Goal: Register for event/course

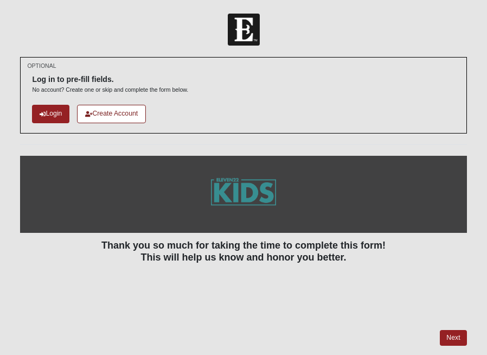
scroll to position [7, 0]
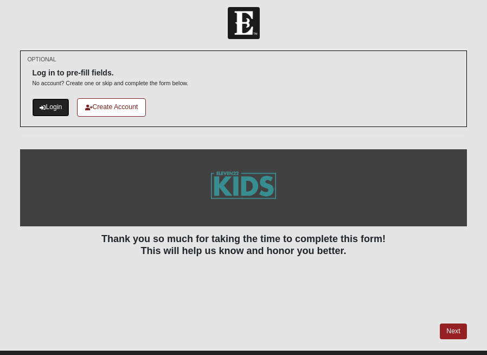
click at [40, 102] on link "Login" at bounding box center [50, 107] width 37 height 18
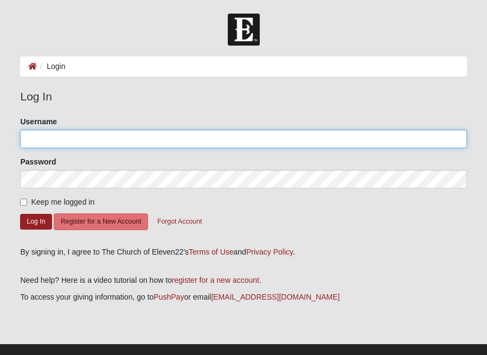
click at [112, 144] on input "Username" at bounding box center [243, 139] width 446 height 18
type input "[EMAIL_ADDRESS][DOMAIN_NAME]"
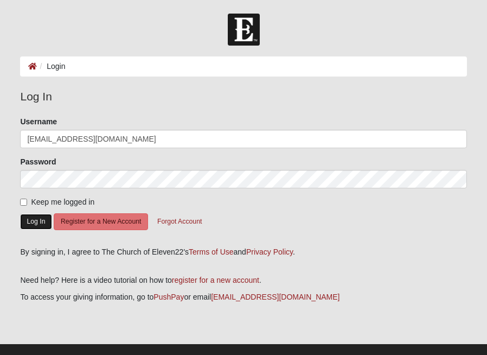
click at [32, 226] on button "Log In" at bounding box center [35, 222] width 31 height 16
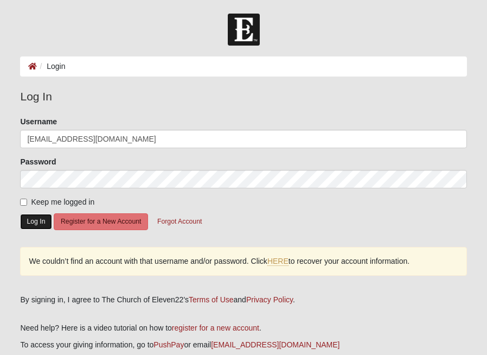
click at [33, 219] on button "Log In" at bounding box center [35, 222] width 31 height 16
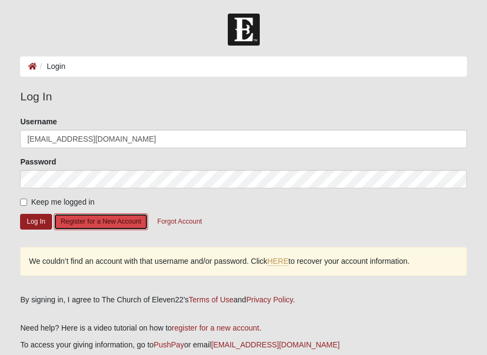
click at [107, 223] on button "Register for a New Account" at bounding box center [101, 221] width 94 height 17
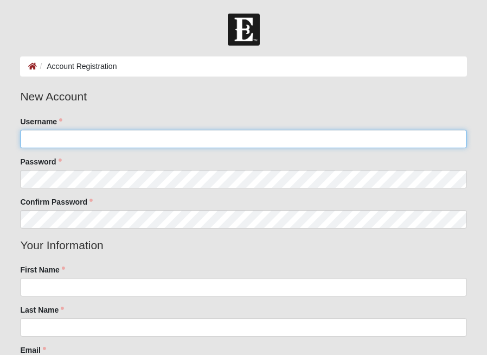
click at [84, 139] on input "Username" at bounding box center [243, 139] width 446 height 18
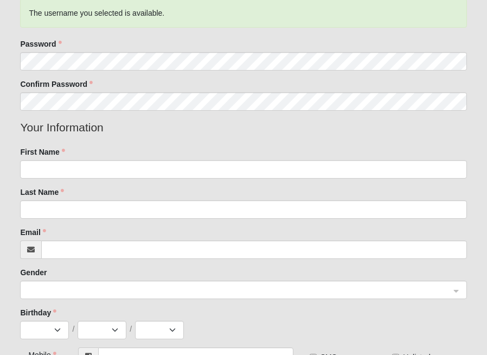
scroll to position [219, 0]
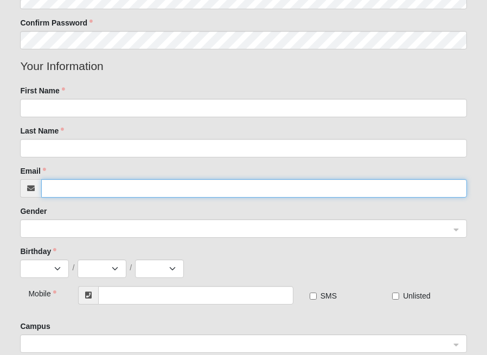
click at [75, 190] on input "Email" at bounding box center [253, 188] width 425 height 18
click at [82, 189] on input "Email" at bounding box center [253, 188] width 425 height 18
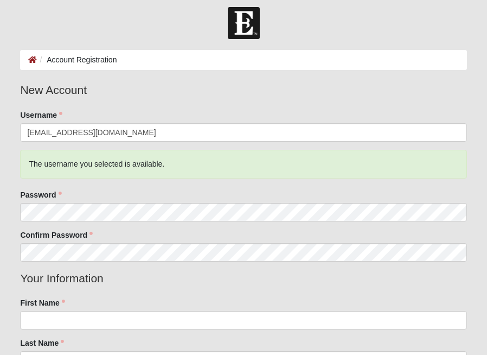
scroll to position [0, 0]
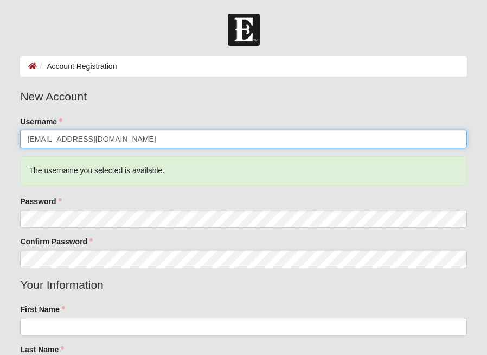
click at [78, 139] on input "kassbcba@gmail.com" at bounding box center [243, 139] width 446 height 18
type input "Kassandra"
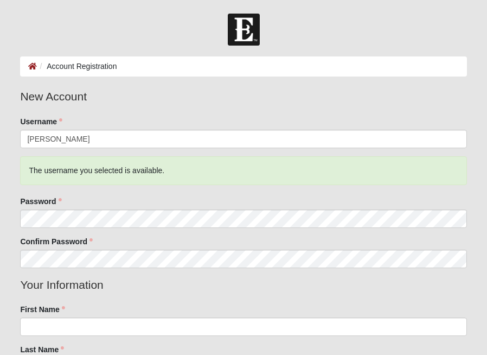
click at [78, 171] on div "The username you selected is available." at bounding box center [243, 170] width 446 height 29
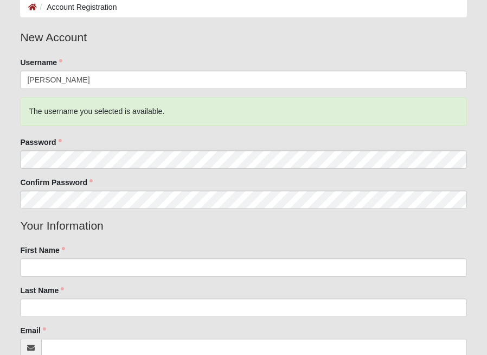
scroll to position [66, 0]
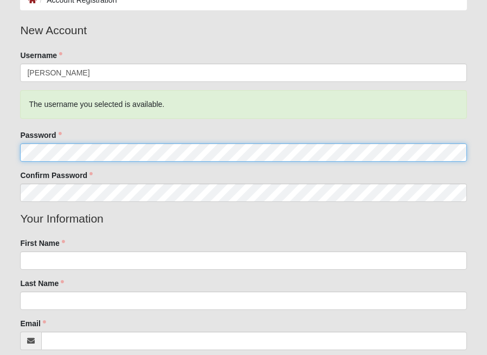
click at [0, 151] on html "Log In Account Registration Account Registration Error Please correct the follo…" at bounding box center [243, 305] width 487 height 742
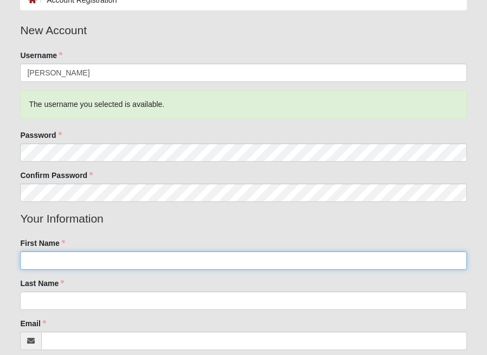
click at [76, 255] on input "First Name" at bounding box center [243, 260] width 446 height 18
type input "Kassandra"
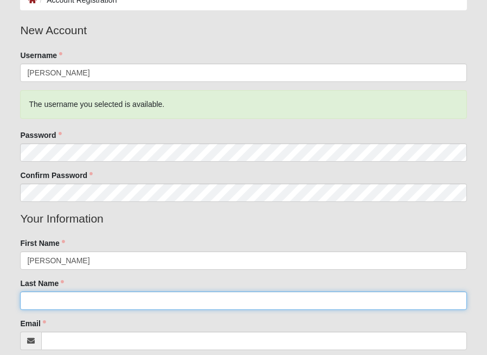
type input "Alvarez"
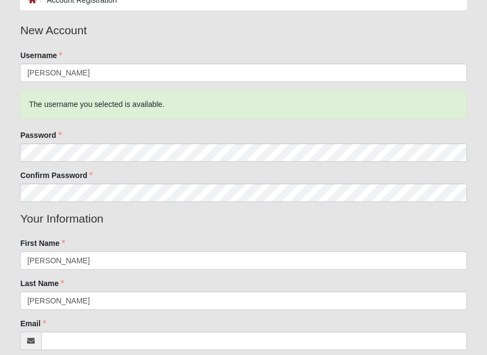
type input "(956) 579-7934"
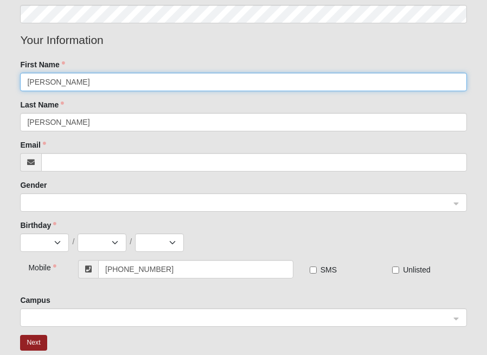
scroll to position [260, 0]
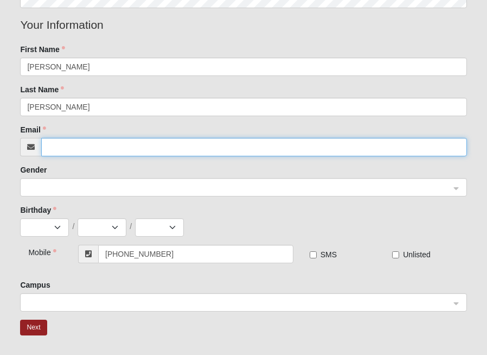
click at [54, 145] on input "Email" at bounding box center [253, 147] width 425 height 18
click at [50, 183] on span at bounding box center [238, 188] width 422 height 12
type input "kassbcba@gmail.com"
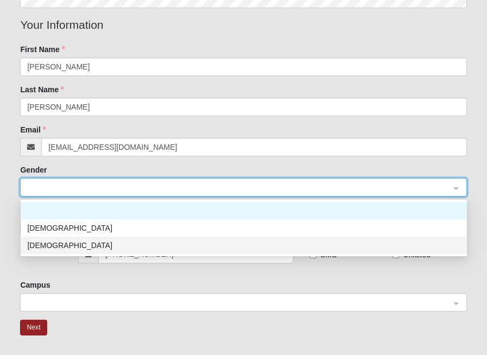
click at [52, 237] on div "Female" at bounding box center [244, 244] width 446 height 17
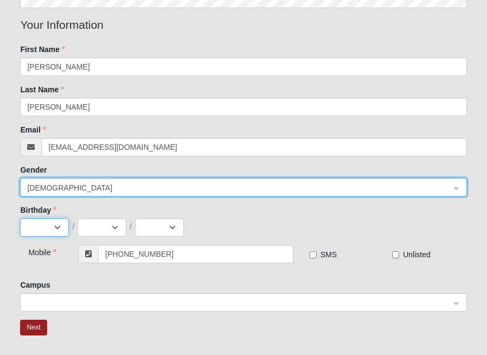
click at [52, 228] on select "Jan Feb Mar Apr May Jun Jul Aug Sep Oct Nov Dec" at bounding box center [44, 227] width 49 height 18
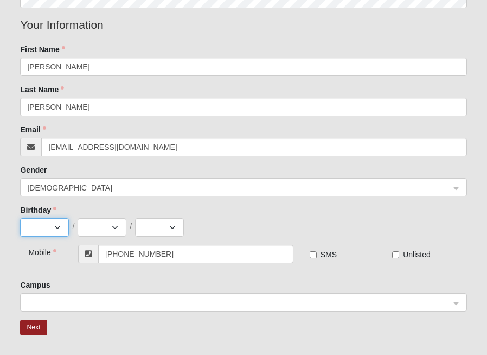
select select "8"
click at [100, 226] on select "1 2 3 4 5 6 7 8 9 10 11 12 13 14 15 16 17 18 19 20 21 22 23 24 25 26 27 28 29 3…" at bounding box center [102, 227] width 49 height 18
select select "21"
click at [160, 234] on select "2025 2024 2023 2022 2021 2020 2019 2018 2017 2016 2015 2014 2013 2012 2011 2010…" at bounding box center [159, 227] width 49 height 18
select select "1995"
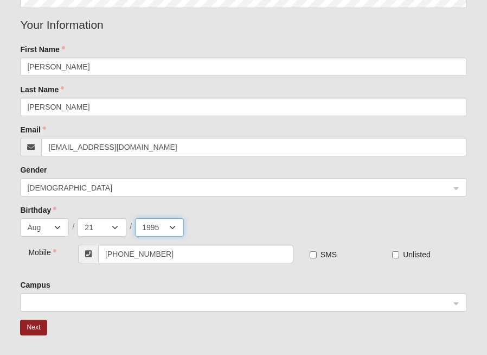
scroll to position [308, 0]
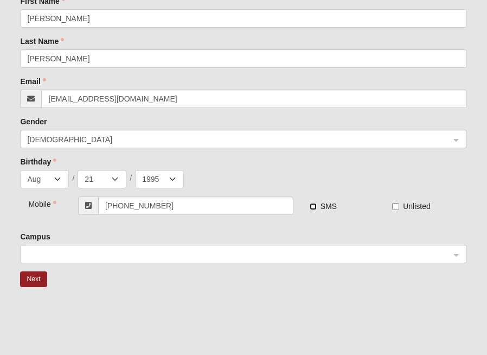
click at [313, 207] on input "SMS" at bounding box center [313, 206] width 7 height 7
checkbox input "true"
click at [183, 262] on span at bounding box center [240, 254] width 426 height 18
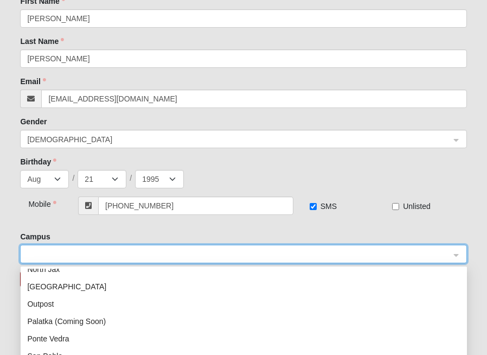
scroll to position [139, 0]
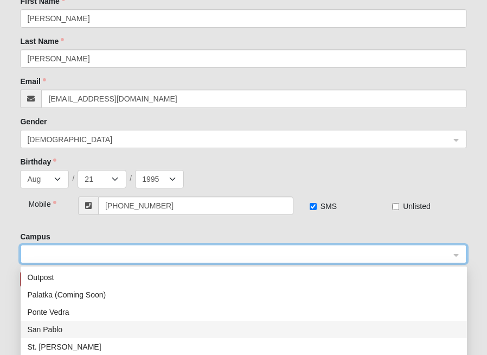
click at [97, 326] on div "San Pablo" at bounding box center [243, 329] width 433 height 12
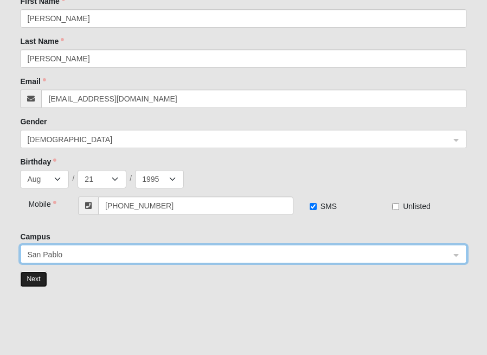
click at [32, 279] on button "Next" at bounding box center [33, 279] width 27 height 16
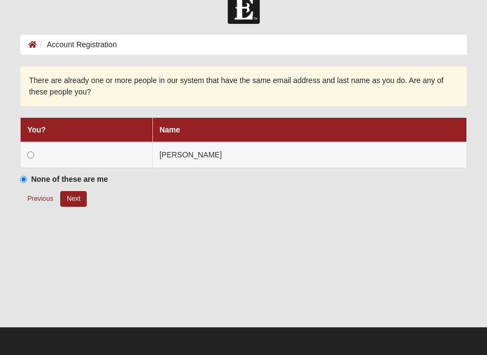
scroll to position [21, 0]
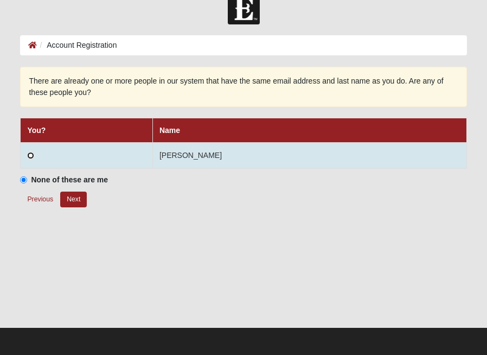
click at [30, 152] on input "radio" at bounding box center [30, 155] width 7 height 7
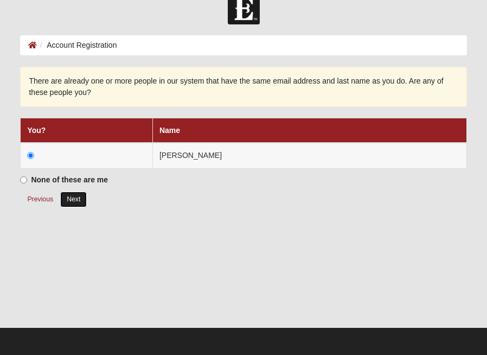
click at [80, 202] on button "Next" at bounding box center [73, 199] width 27 height 16
radio input "true"
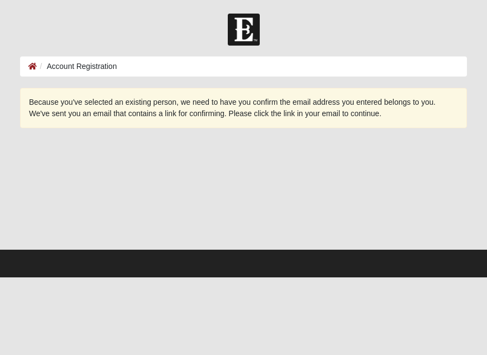
scroll to position [0, 0]
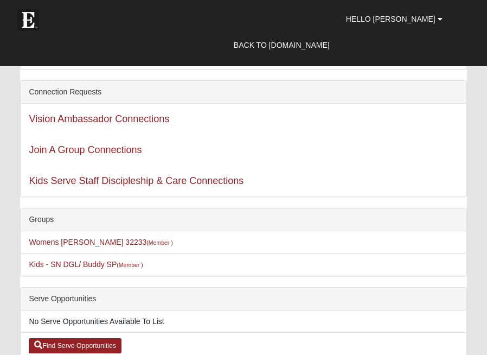
scroll to position [105, 0]
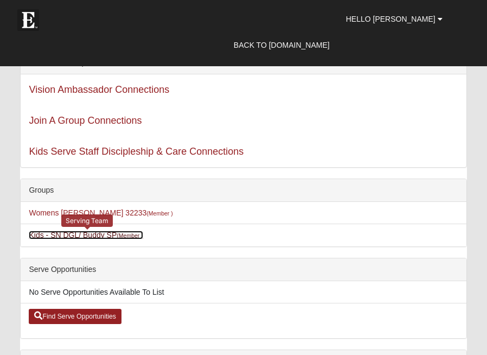
click at [116, 232] on link "Kids - SN DGL/ Buddy SP (Member )" at bounding box center [86, 234] width 114 height 9
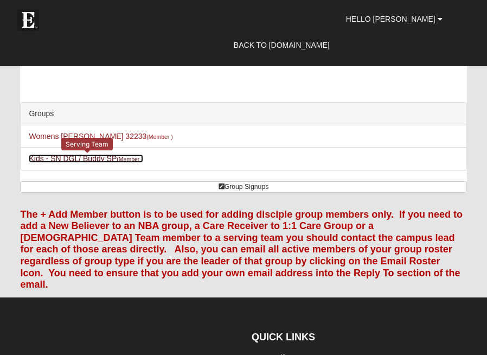
click at [94, 159] on link "Kids - SN DGL/ Buddy SP (Member )" at bounding box center [86, 158] width 114 height 9
click at [84, 158] on link "Kids - SN DGL/ Buddy SP (Member )" at bounding box center [86, 158] width 114 height 9
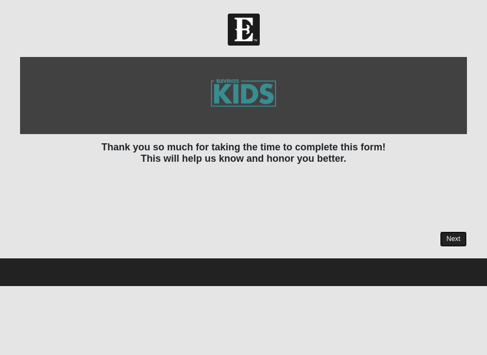
click at [447, 235] on link "Next" at bounding box center [453, 239] width 27 height 16
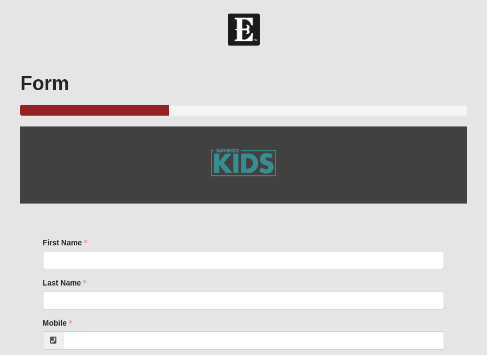
click at [202, 271] on div "First Name First Name is required. Last Name Last Name is required." at bounding box center [244, 277] width 418 height 80
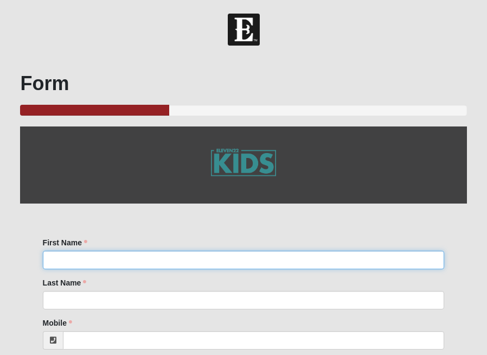
click at [202, 262] on input "First Name" at bounding box center [244, 260] width 402 height 18
type input "Kassandra"
type input "Alvarez"
type input "(956) 579-7934"
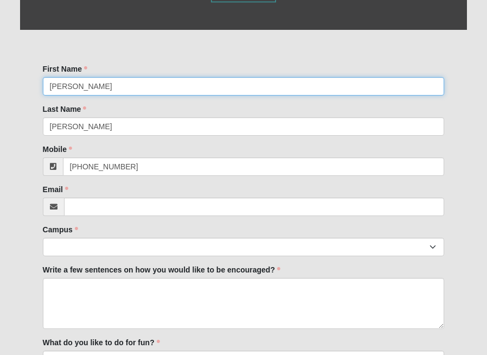
scroll to position [184, 0]
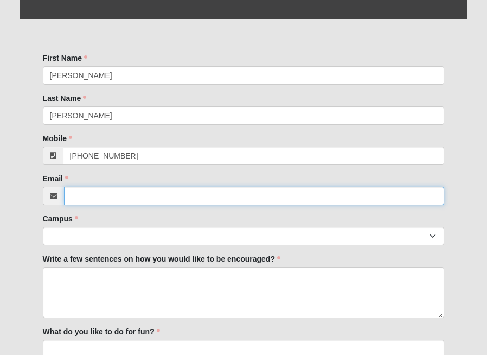
click at [127, 199] on input "Email" at bounding box center [254, 196] width 381 height 18
type input "kassbcba@gmail.com"
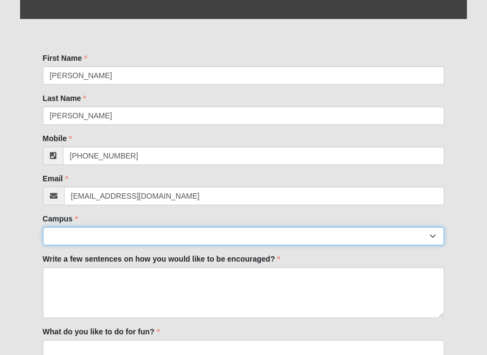
click at [113, 236] on select "Arlington Baymeadows Eleven22 Online Fleming Island Jesup Mandarin North Jax Or…" at bounding box center [244, 236] width 402 height 18
select select "3"
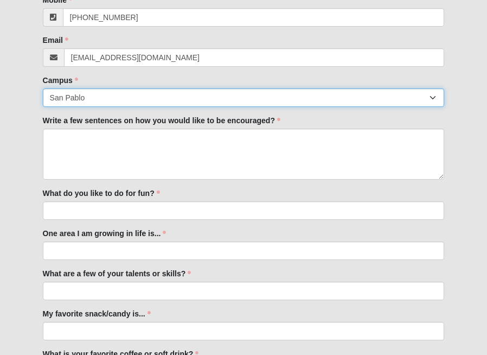
scroll to position [329, 0]
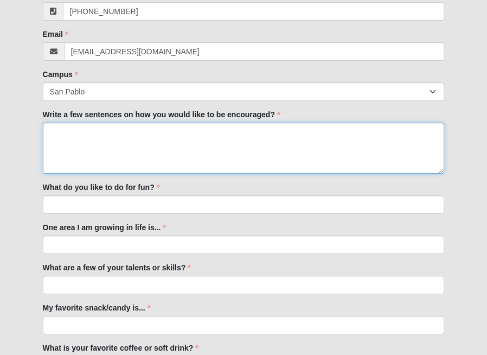
click at [157, 134] on textarea "Write a few sentences on how you would like to be encouraged?" at bounding box center [244, 148] width 402 height 51
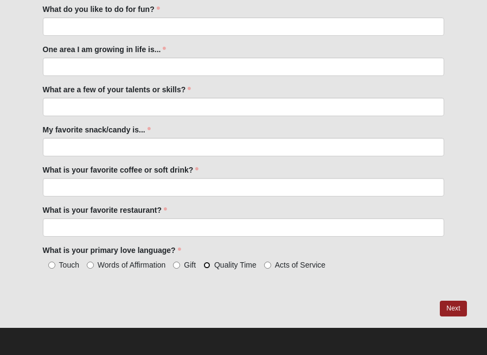
click at [206, 264] on input "Quality Time" at bounding box center [206, 264] width 7 height 7
radio input "true"
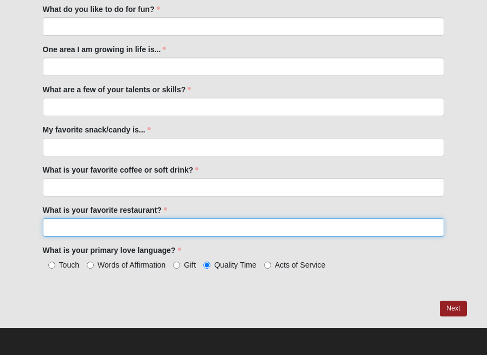
click at [134, 228] on input "What is your favorite restaurant?" at bounding box center [244, 227] width 402 height 18
type input "Right now, I really like Kairos"
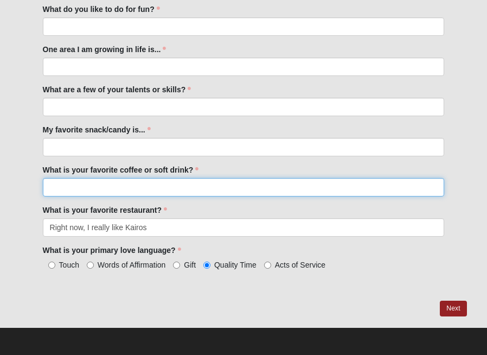
click at [149, 192] on input "What is your favorite coffee or soft drink?" at bounding box center [244, 187] width 402 height 18
type input "I love espresso with a splash of almond or oat milk"
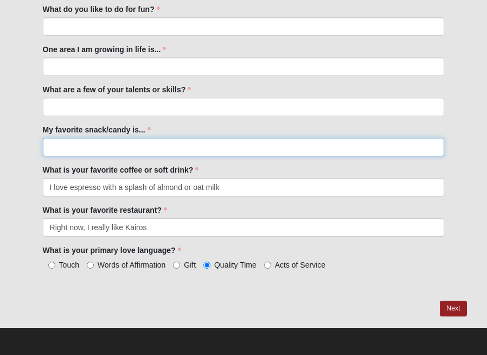
click at [95, 150] on input "My favorite snack/candy is..." at bounding box center [244, 147] width 402 height 18
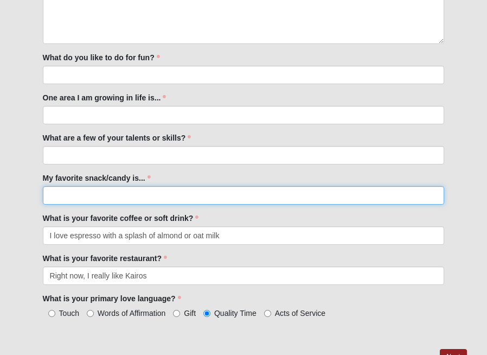
scroll to position [439, 0]
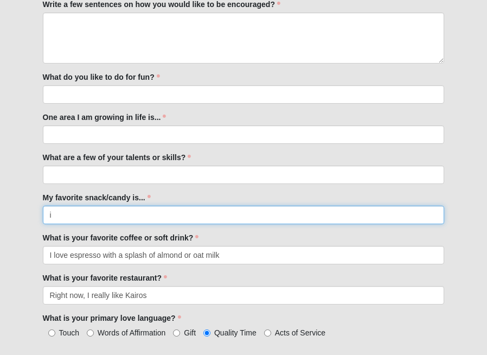
type input "i"
type input "Reeces or sour cream and onion chips"
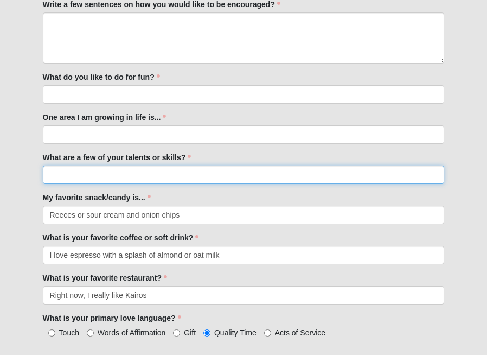
click at [78, 173] on input "What are a few of your talents or skills?" at bounding box center [244, 174] width 402 height 18
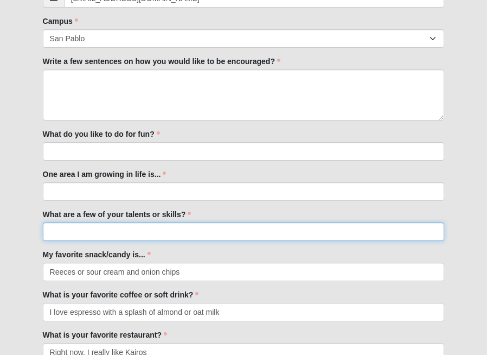
scroll to position [380, 0]
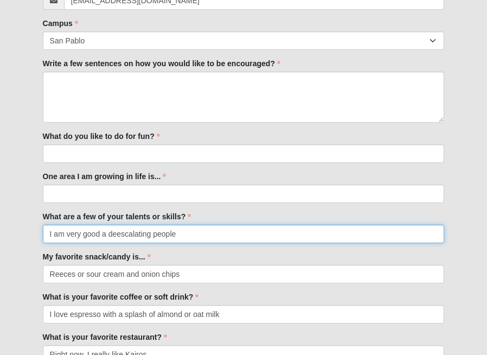
type input "I am very good a deescalating people"
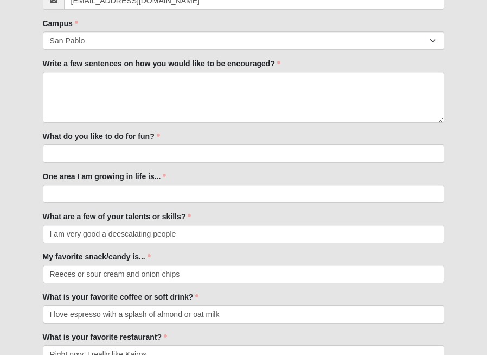
click at [63, 204] on div "First Name Kassandra First Name is required. Last Name Alvarez Last Name is req…" at bounding box center [243, 131] width 446 height 592
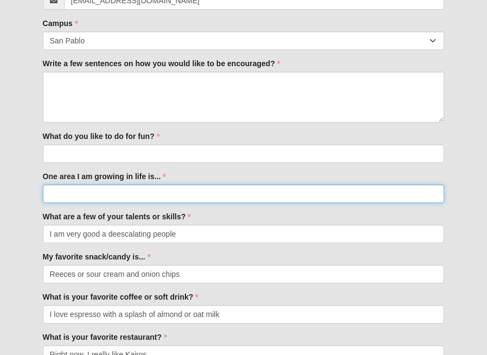
click at [64, 200] on input "One area I am growing in life is..." at bounding box center [244, 193] width 402 height 18
type input "Faith and Business"
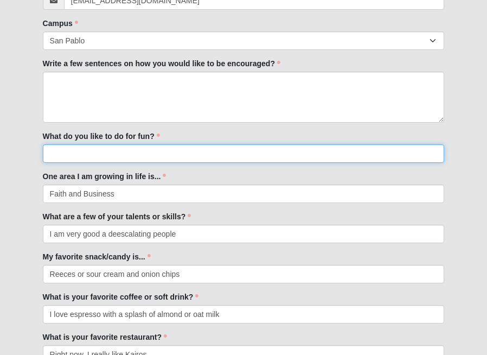
click at [67, 154] on input "What do you like to do for fun?" at bounding box center [244, 153] width 402 height 18
type input "I like to go on walks with my dog"
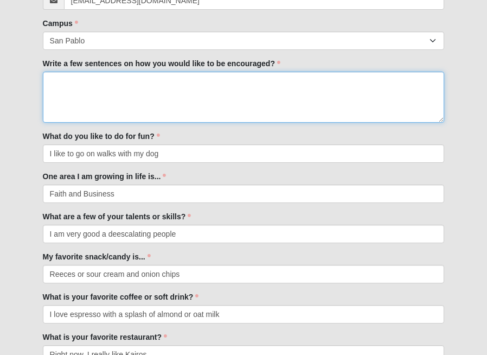
click at [91, 102] on textarea "Write a few sentences on how you would like to be encouraged?" at bounding box center [244, 97] width 402 height 51
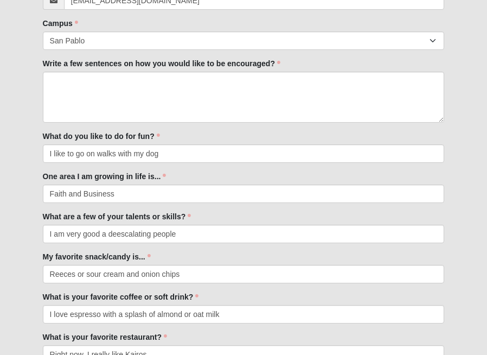
click at [84, 60] on label "Write a few sentences on how you would like to be encouraged?" at bounding box center [161, 63] width 237 height 11
click at [84, 72] on textarea "Write a few sentences on how you would like to be encouraged?" at bounding box center [244, 97] width 402 height 51
click at [84, 60] on label "Write a few sentences on how you would like to be encouraged?" at bounding box center [161, 63] width 237 height 11
click at [84, 72] on textarea "Write a few sentences on how you would like to be encouraged?" at bounding box center [244, 97] width 402 height 51
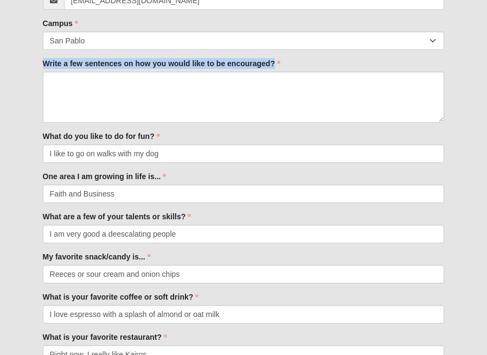
click at [84, 60] on label "Write a few sentences on how you would like to be encouraged?" at bounding box center [161, 63] width 237 height 11
click at [84, 72] on textarea "Write a few sentences on how you would like to be encouraged?" at bounding box center [244, 97] width 402 height 51
copy div "Write a few sentences on how you would like to be encouraged?"
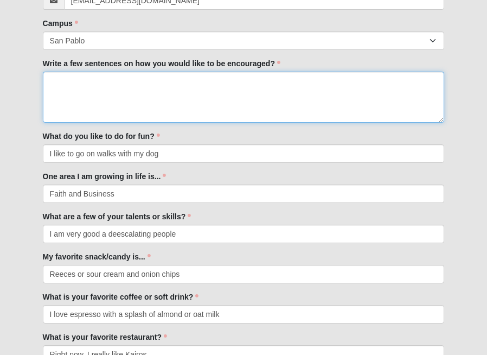
click at [193, 94] on textarea "Write a few sentences on how you would like to be encouraged?" at bounding box center [244, 97] width 402 height 51
paste textarea "I like encouragement that feels real and specific, not just generic praise. It …"
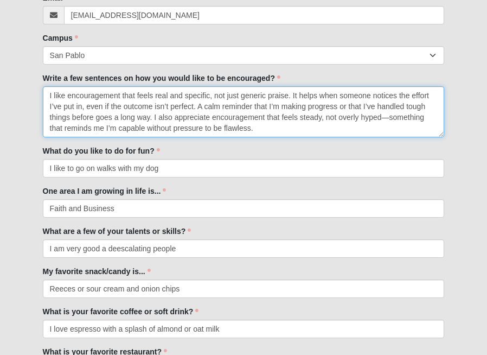
scroll to position [364, 0]
click at [388, 117] on textarea "I like encouragement that feels real and specific, not just generic praise. It …" at bounding box center [244, 112] width 402 height 51
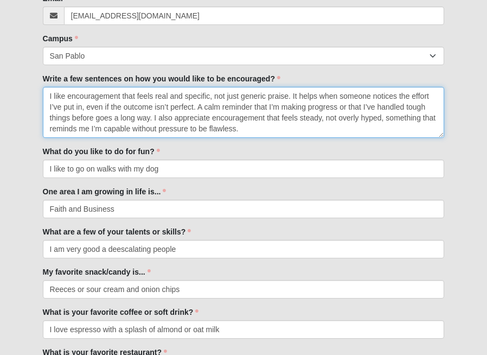
scroll to position [368, 0]
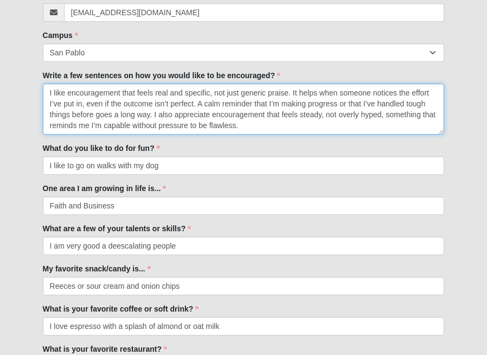
click at [298, 121] on textarea "I like encouragement that feels real and specific, not just generic praise. It …" at bounding box center [244, 109] width 402 height 51
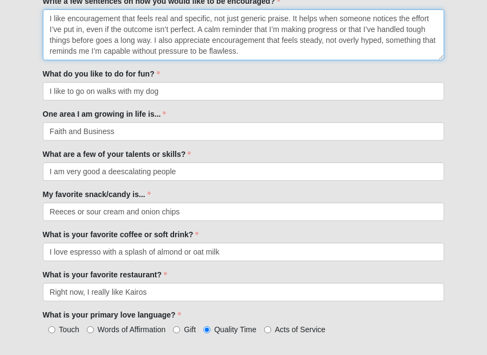
scroll to position [506, 0]
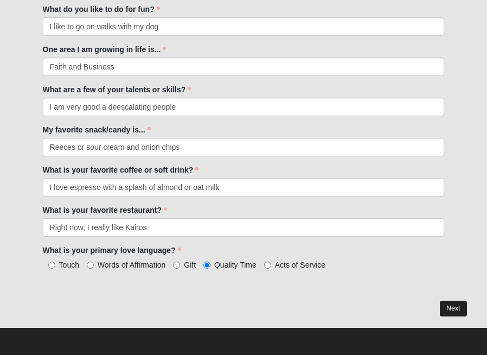
type textarea "I like encouragement that feels real and specific, not just generic praise. It …"
click at [448, 307] on link "Next" at bounding box center [453, 308] width 27 height 16
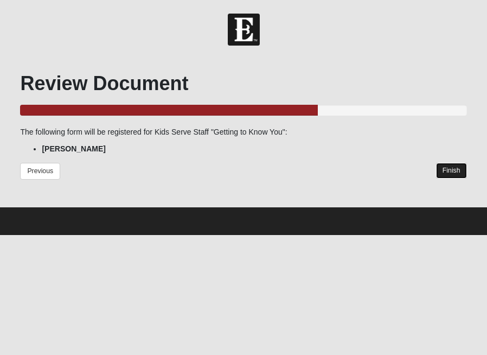
click at [454, 170] on link "Finish" at bounding box center [451, 171] width 31 height 16
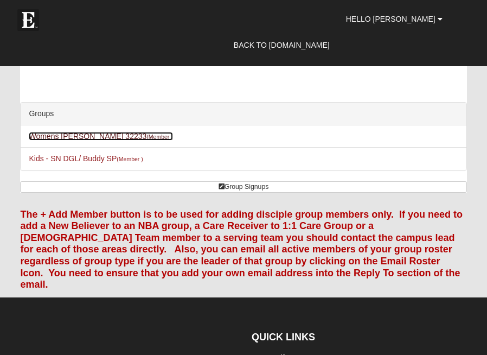
click at [99, 137] on link "Womens Turner 32233 (Member )" at bounding box center [101, 136] width 144 height 9
